Goal: Task Accomplishment & Management: Manage account settings

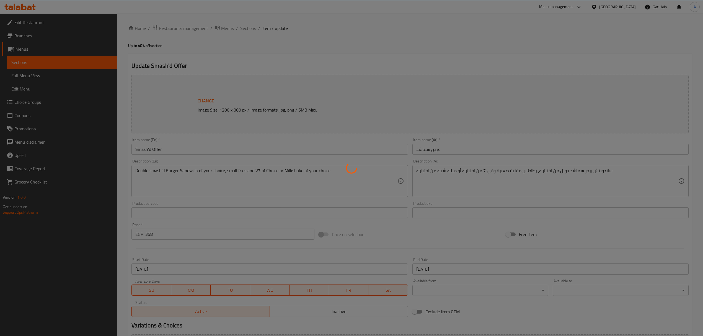
type input "اختيارك من ساندويتش برجر سماشد دوبل:"
type input "1"
type input "اختيارك من المشروبات:"
type input "1"
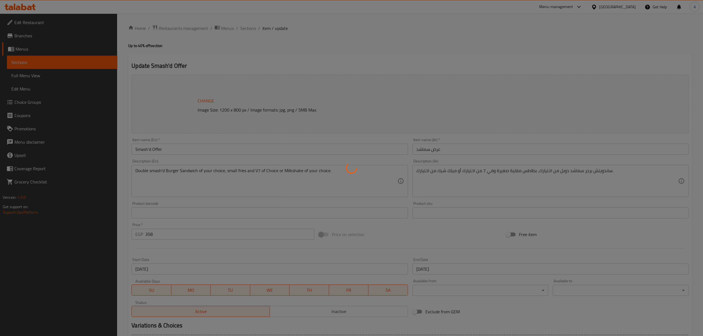
type input "1"
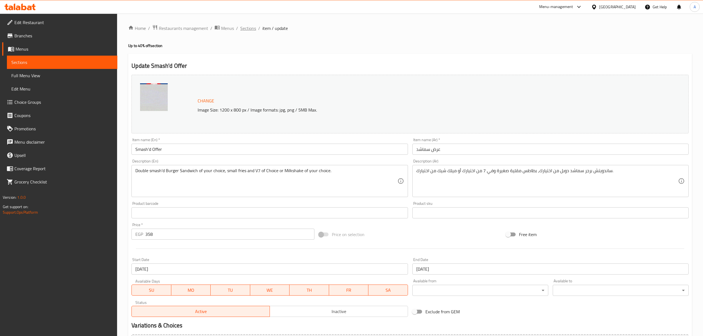
click at [243, 29] on span "Sections" at bounding box center [248, 28] width 16 height 7
